Goal: Task Accomplishment & Management: Manage account settings

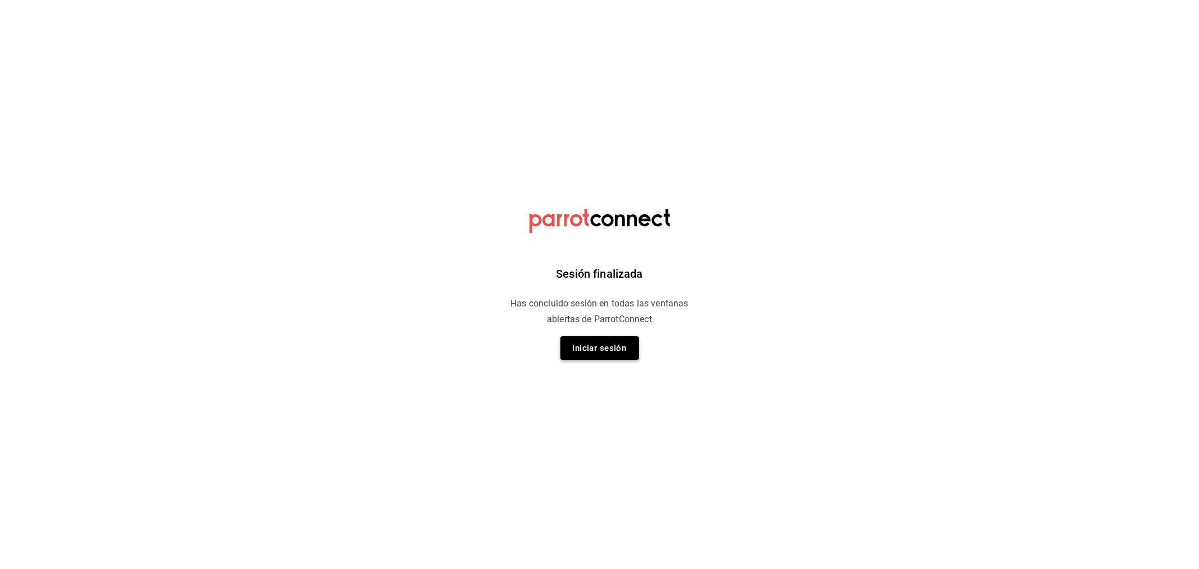
click at [589, 355] on button "Iniciar sesión" at bounding box center [600, 348] width 79 height 24
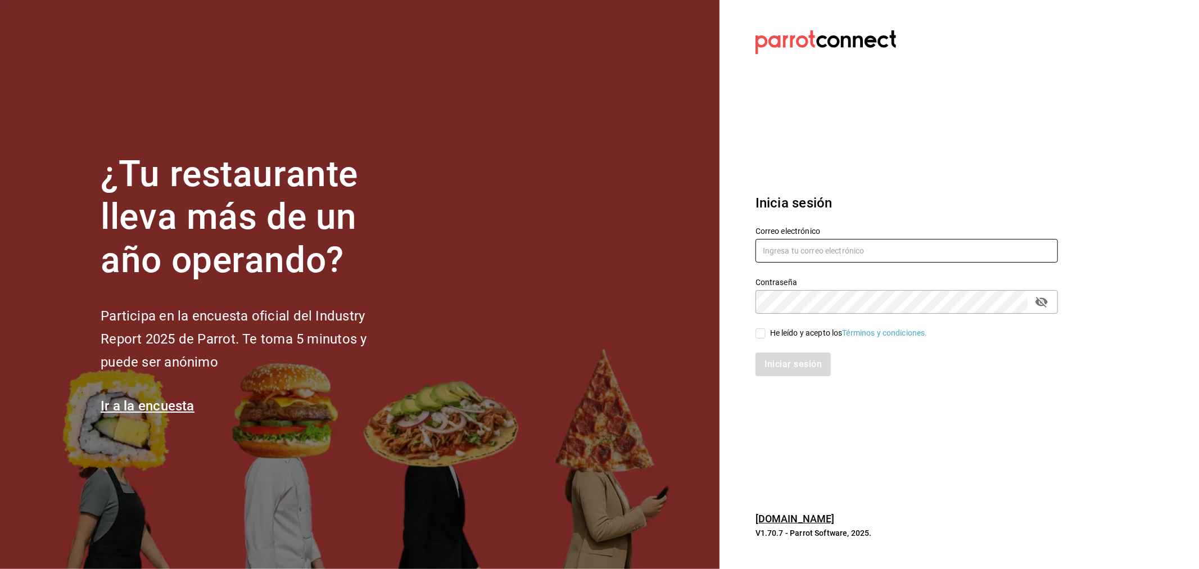
type input "ayartecruz10@gmail.com"
click at [767, 338] on span "He leído y acepto los Términos y condiciones." at bounding box center [847, 333] width 162 height 12
click at [766, 338] on input "He leído y acepto los Términos y condiciones." at bounding box center [761, 333] width 10 height 10
checkbox input "true"
click at [790, 364] on button "Iniciar sesión" at bounding box center [794, 365] width 76 height 24
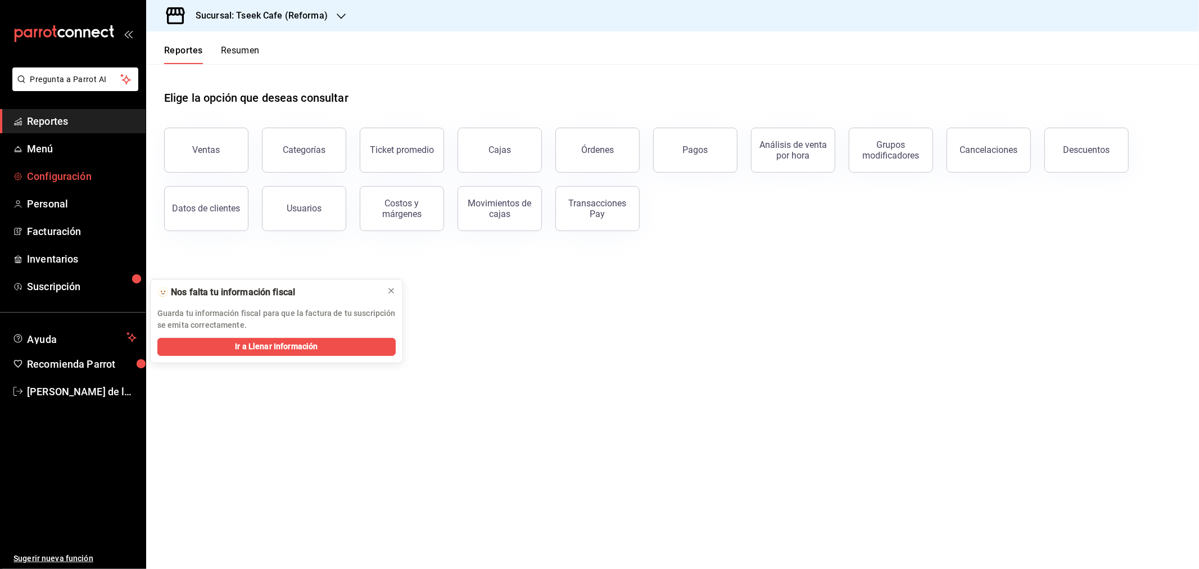
click at [99, 171] on span "Configuración" at bounding box center [82, 176] width 110 height 15
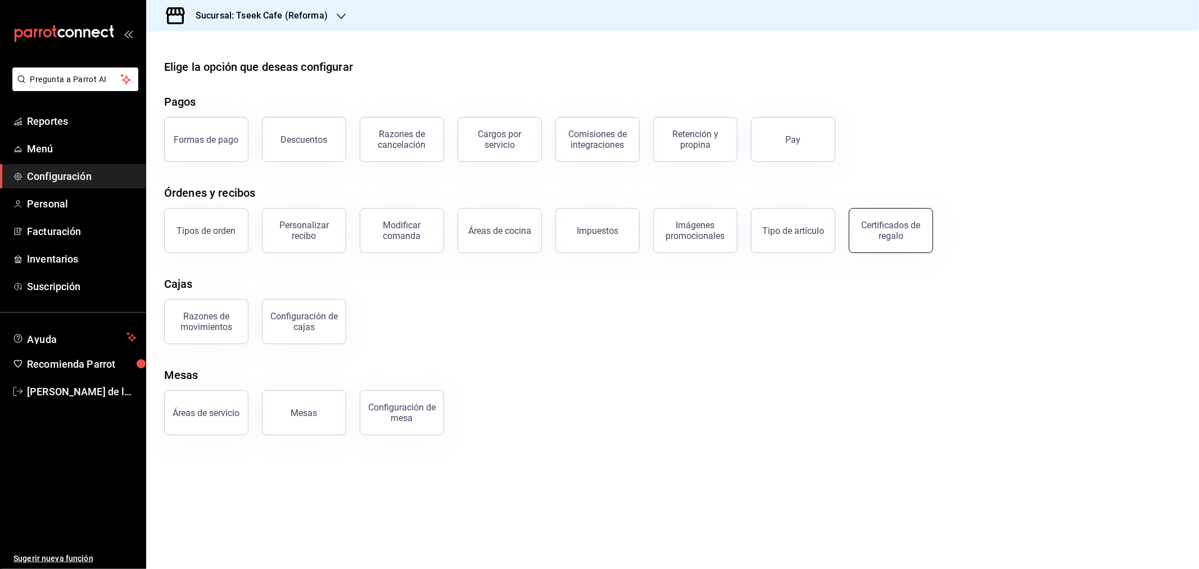
click at [869, 241] on button "Certificados de regalo" at bounding box center [891, 230] width 84 height 45
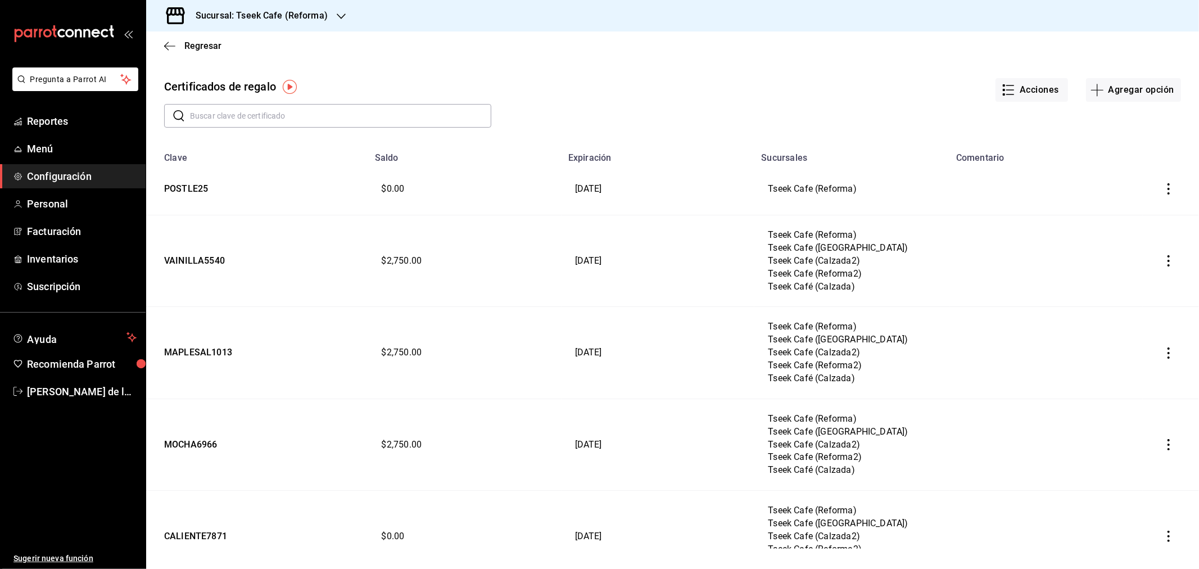
click at [640, 127] on div "​ ​" at bounding box center [663, 107] width 1035 height 42
